Goal: Information Seeking & Learning: Learn about a topic

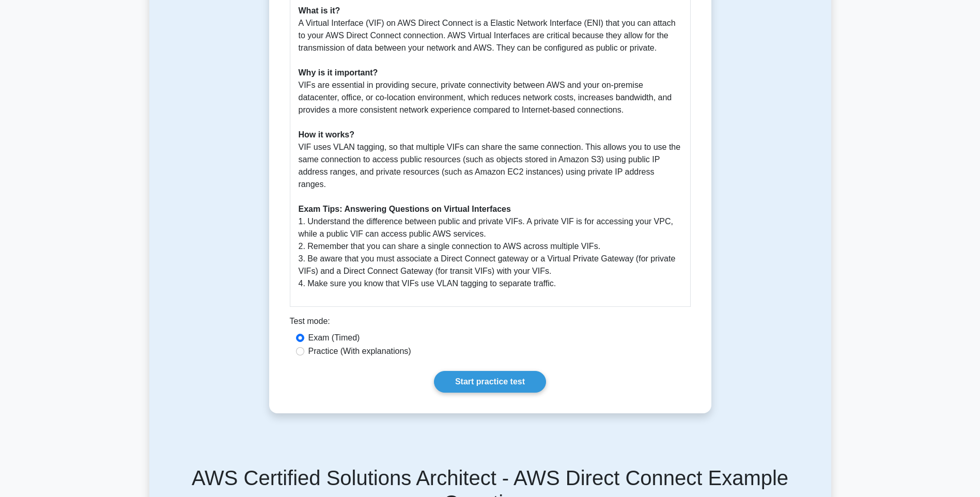
scroll to position [310, 0]
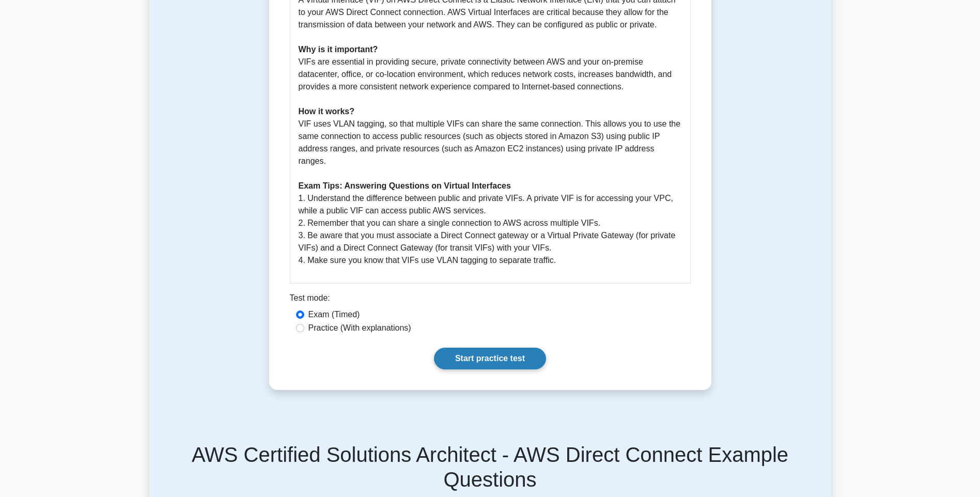
click at [475, 348] on link "Start practice test" at bounding box center [490, 359] width 112 height 22
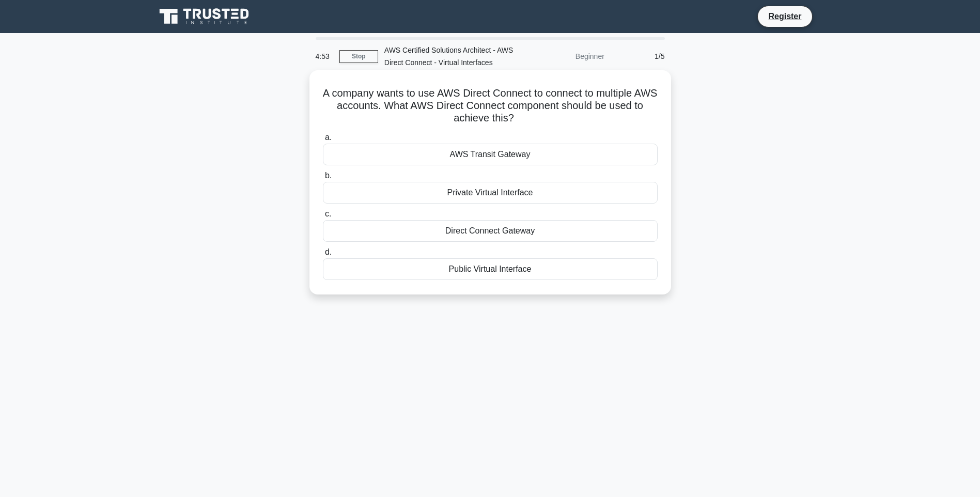
click at [471, 154] on div "AWS Transit Gateway" at bounding box center [490, 155] width 335 height 22
click at [323, 141] on input "a. AWS Transit Gateway" at bounding box center [323, 137] width 0 height 7
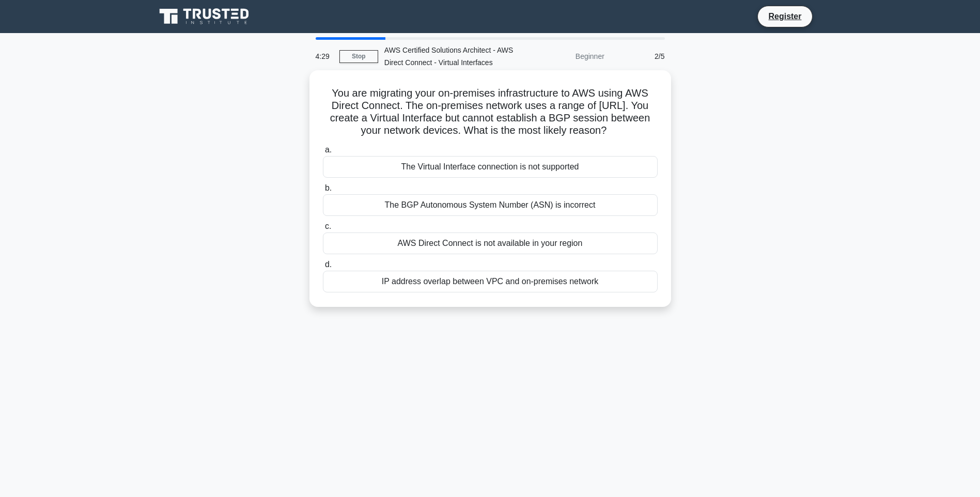
click at [450, 206] on div "The BGP Autonomous System Number (ASN) is incorrect" at bounding box center [490, 205] width 335 height 22
click at [323, 192] on input "b. The BGP Autonomous System Number (ASN) is incorrect" at bounding box center [323, 188] width 0 height 7
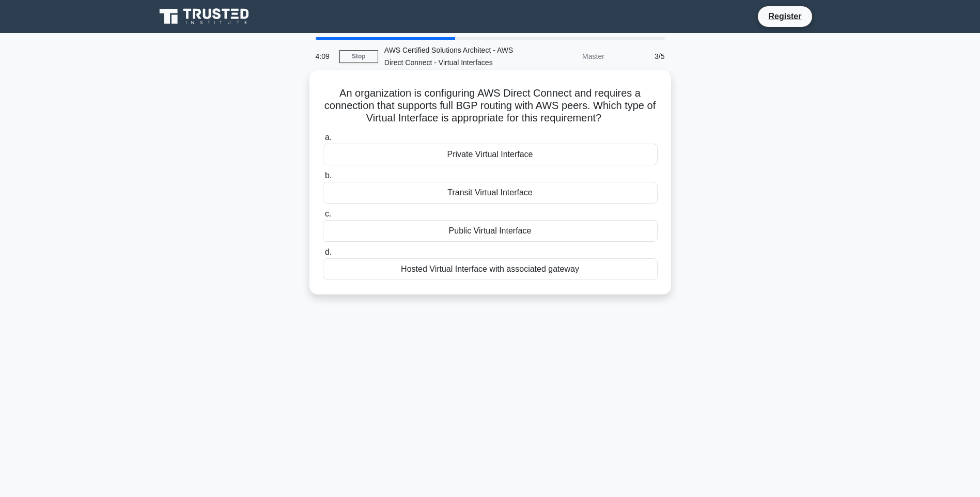
click at [463, 192] on div "Transit Virtual Interface" at bounding box center [490, 193] width 335 height 22
click at [323, 179] on input "b. Transit Virtual Interface" at bounding box center [323, 175] width 0 height 7
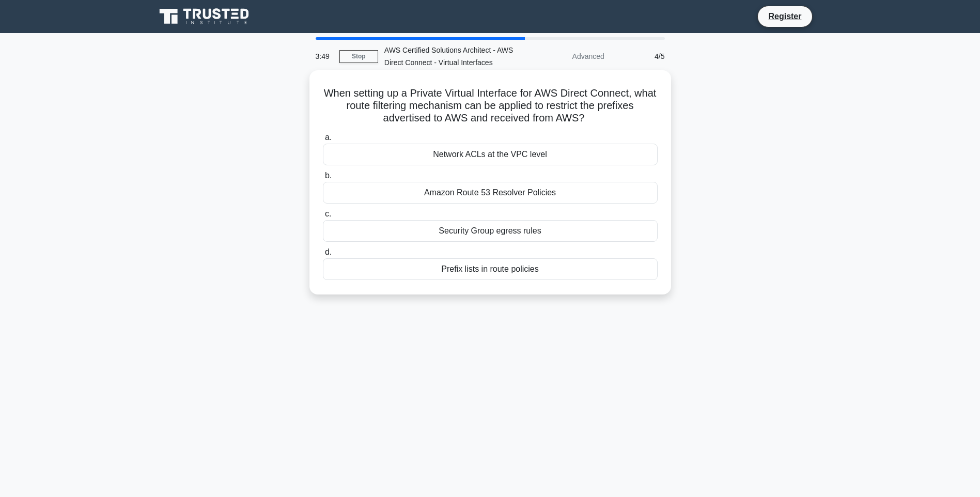
click at [469, 269] on div "Prefix lists in route policies" at bounding box center [490, 269] width 335 height 22
click at [323, 256] on input "d. Prefix lists in route policies" at bounding box center [323, 252] width 0 height 7
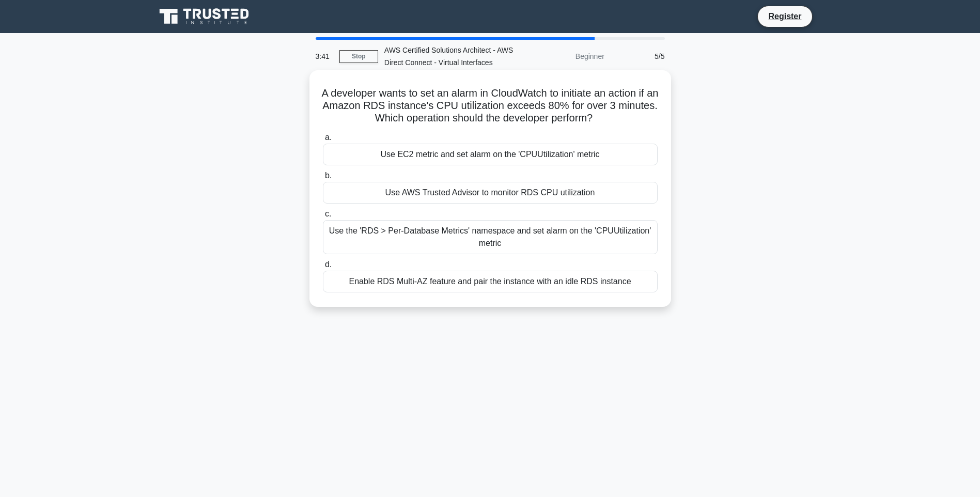
click at [473, 156] on div "Use EC2 metric and set alarm on the 'CPUUtilization' metric" at bounding box center [490, 155] width 335 height 22
click at [323, 141] on input "a. Use EC2 metric and set alarm on the 'CPUUtilization' metric" at bounding box center [323, 137] width 0 height 7
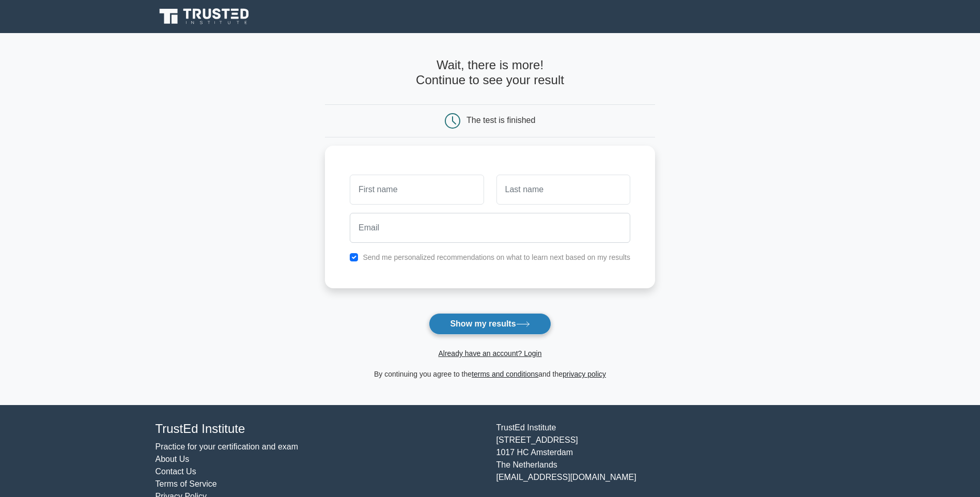
click at [480, 323] on button "Show my results" at bounding box center [490, 324] width 122 height 22
